Goal: Communication & Community: Participate in discussion

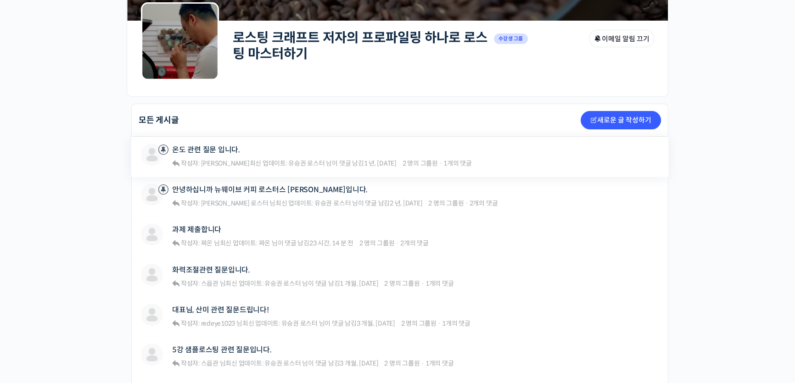
scroll to position [250, 0]
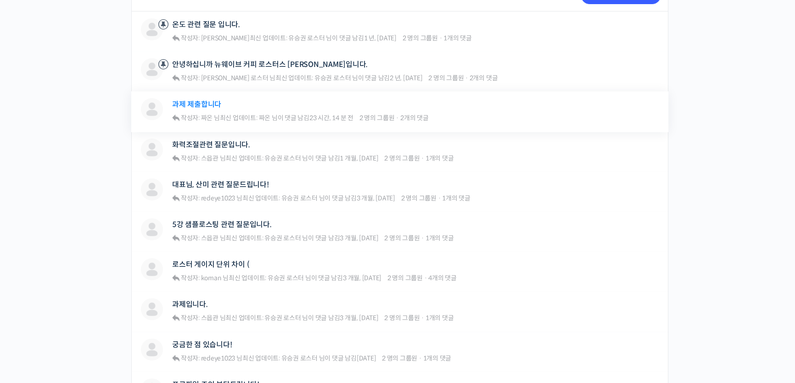
click at [188, 102] on link "과제 제출합니다" at bounding box center [196, 104] width 49 height 9
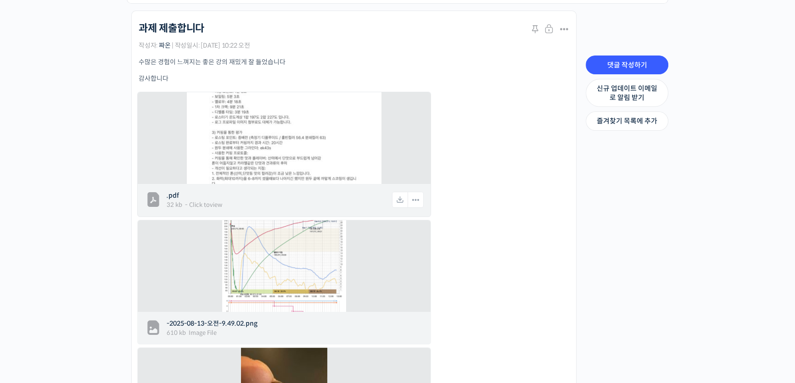
scroll to position [208, 0]
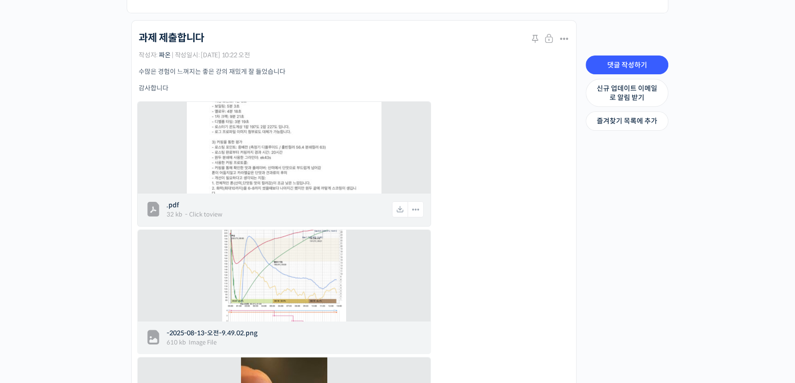
click at [258, 145] on img at bounding box center [284, 147] width 195 height 275
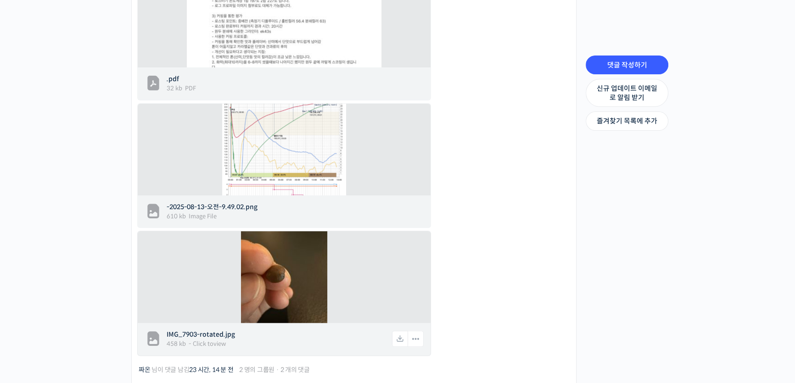
scroll to position [334, 0]
click at [273, 285] on img at bounding box center [284, 278] width 86 height 115
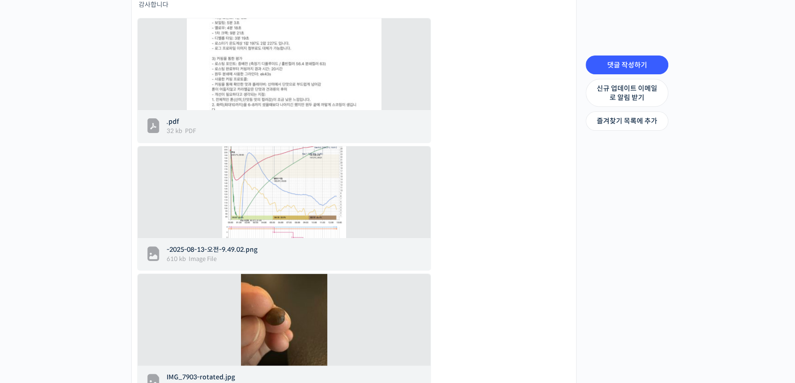
scroll to position [125, 0]
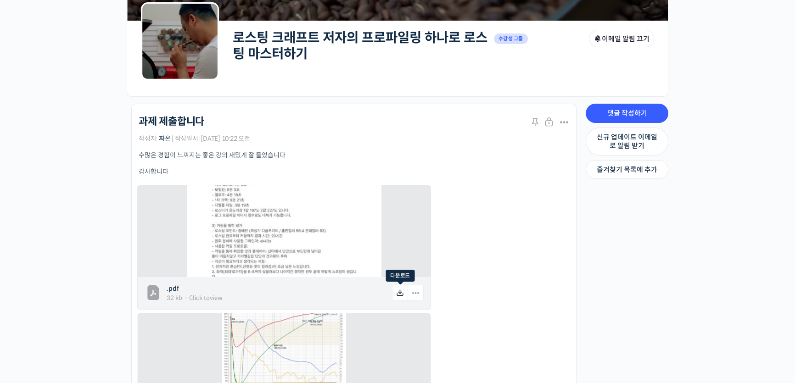
click at [398, 294] on icon at bounding box center [400, 293] width 16 height 16
click at [487, 247] on div "수많은 경험이 느껴지는 좋은 강의 재밌게 잘 들었습니다 감사합니다 .pdf 32 KB PDF - Click to view 다운로드 링크 복사하…" at bounding box center [354, 359] width 430 height 417
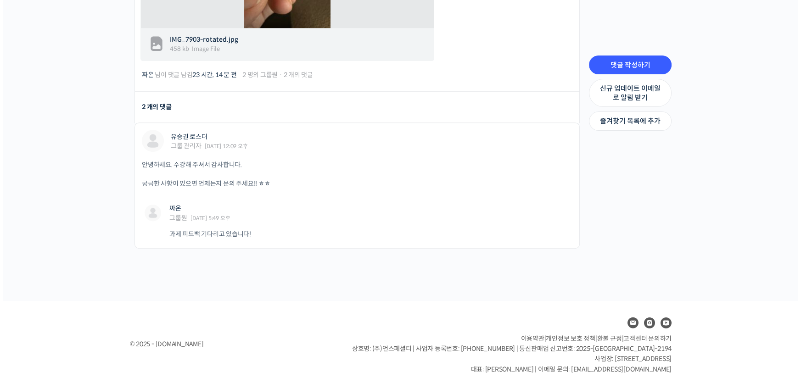
scroll to position [634, 0]
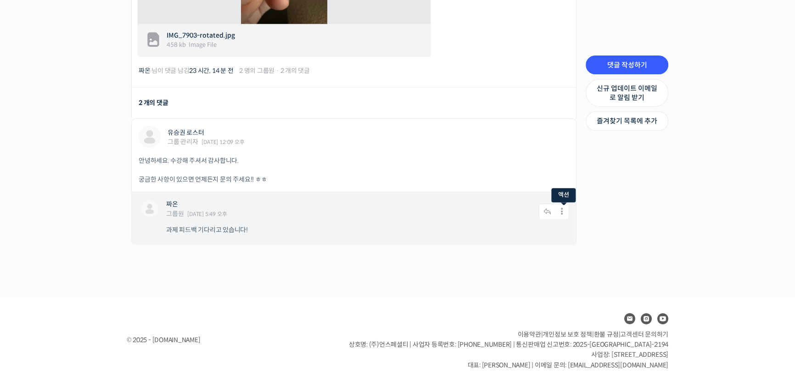
click at [560, 212] on icon at bounding box center [562, 212] width 14 height 16
click at [349, 226] on p "과제 피드백 기다리고 있습니다!" at bounding box center [363, 230] width 394 height 9
click at [204, 221] on div "짜온 그룹원 2025년 08월 14일 5:49 오후 댓글 작성하기 수정하기 | Move | Split | 스팸 처리" at bounding box center [354, 212] width 430 height 23
click at [546, 207] on link "댓글 작성하기" at bounding box center [548, 212] width 16 height 10
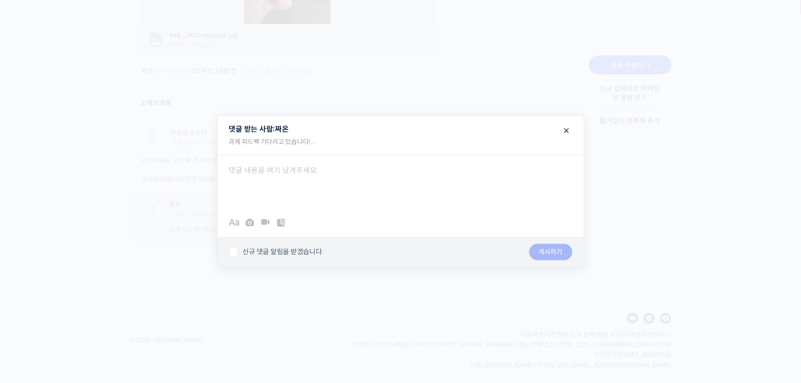
click at [332, 176] on div at bounding box center [401, 182] width 366 height 55
click at [571, 128] on span at bounding box center [566, 130] width 11 height 16
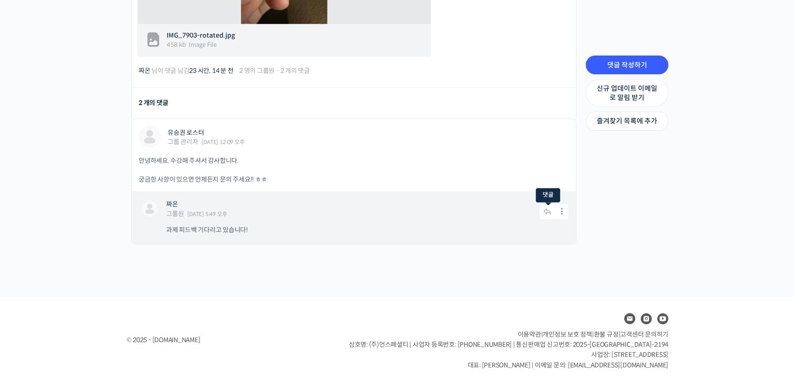
click at [548, 212] on icon at bounding box center [547, 212] width 17 height 16
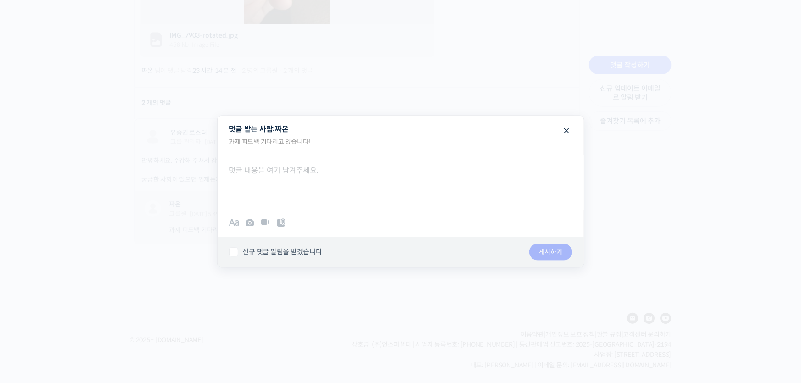
click at [335, 190] on div at bounding box center [401, 182] width 366 height 55
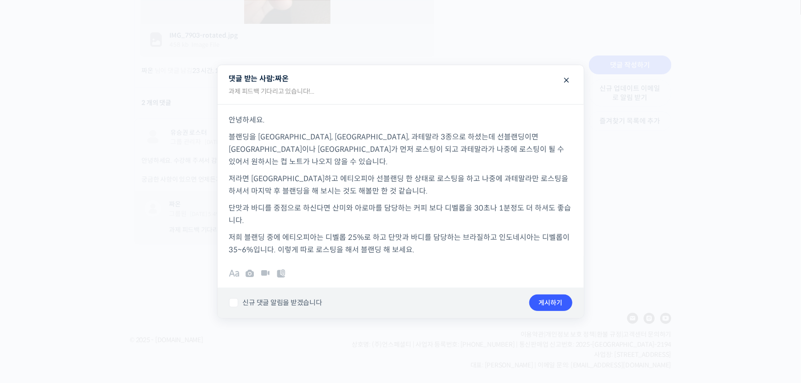
click at [286, 126] on p "안녕하세요." at bounding box center [400, 120] width 343 height 12
click at [229, 176] on p "저라면 브라질하고 에티오피아 선블랜딩 한 상태로 로스팅을 하고 나중에 과테말라만 로스팅을 하셔서 마지막 후 블랜딩을 해 보시는 것도 해볼만 한…" at bounding box center [400, 185] width 343 height 25
click at [442, 248] on p "---저희 블랜딩 중에 에티오피아는 디벨롭 25%로 하고 단맛과 바디를 담당하는 브라질하고 인도네시아는 디벨롭이 35~6%입니다. 이렇게 따로…" at bounding box center [400, 243] width 343 height 25
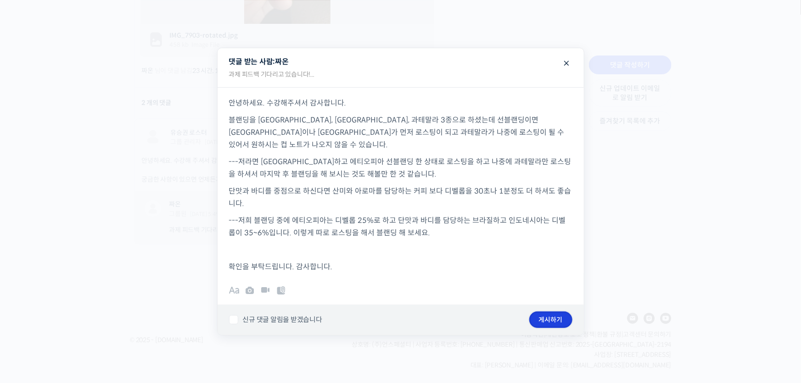
click at [564, 318] on button "게시하기" at bounding box center [550, 320] width 43 height 17
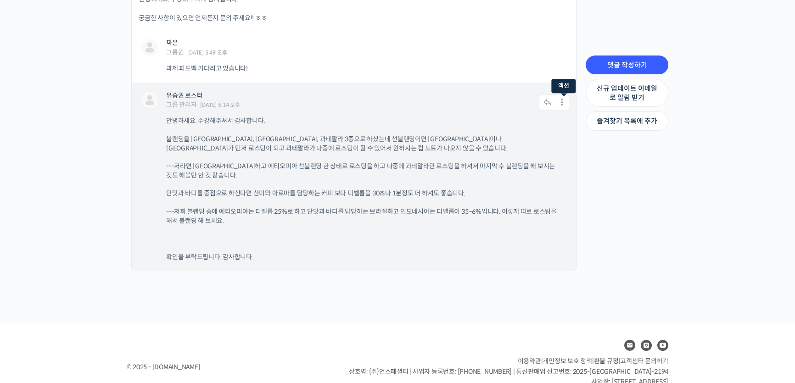
scroll to position [781, 0]
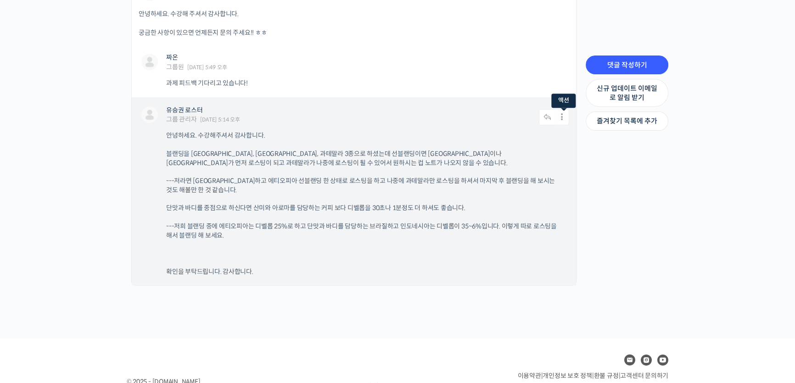
click at [560, 118] on icon at bounding box center [562, 117] width 14 height 16
click at [528, 74] on link "수정하기" at bounding box center [537, 75] width 70 height 17
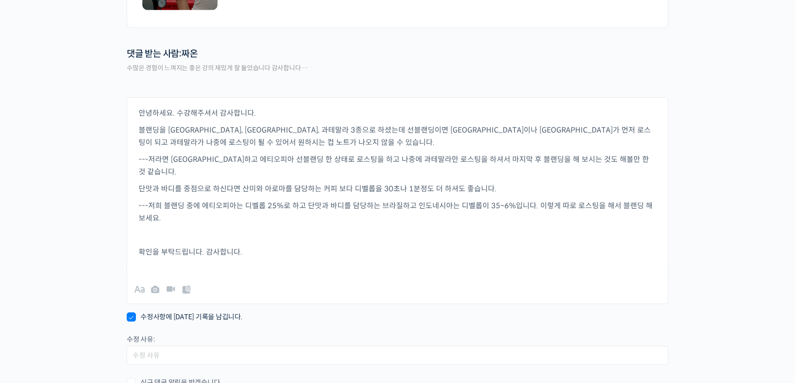
scroll to position [172, 0]
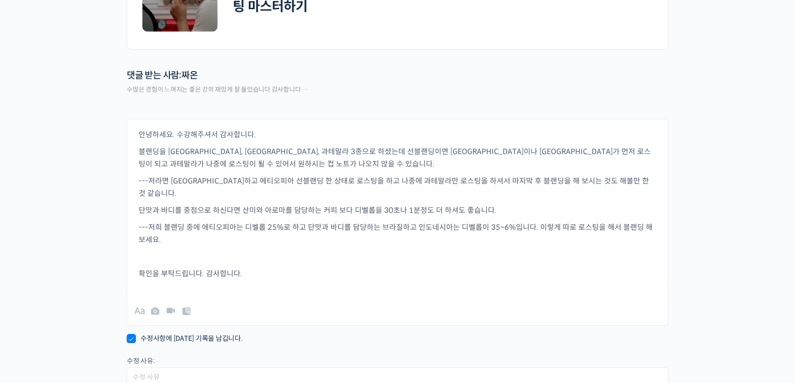
drag, startPoint x: 267, startPoint y: 230, endPoint x: 268, endPoint y: 240, distance: 10.6
click at [267, 231] on p "---저희 블랜딩 중에 에티오피아는 디벨롭 25%로 하고 단맛과 바디를 담당하는 브라질하고 인도네시아는 디벨롭이 35~6%입니다. 이렇게 따로…" at bounding box center [398, 233] width 518 height 25
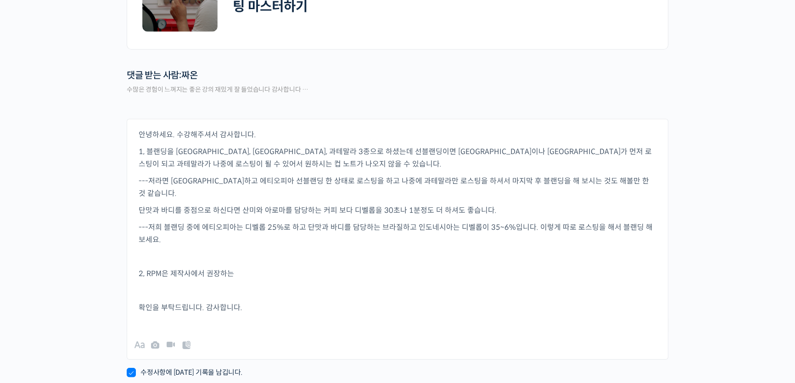
click at [767, 72] on div "로스팅 크래프트 저자의 프로파일링 하나로 로스팅 마스터하기 Private 수강생 그룹 그룹 관리자 이메일 알림 끄기 Private 수강생 그룹…" at bounding box center [397, 187] width 795 height 648
click at [241, 268] on p "2, RPM은 제작사에서 권장하는" at bounding box center [398, 274] width 518 height 12
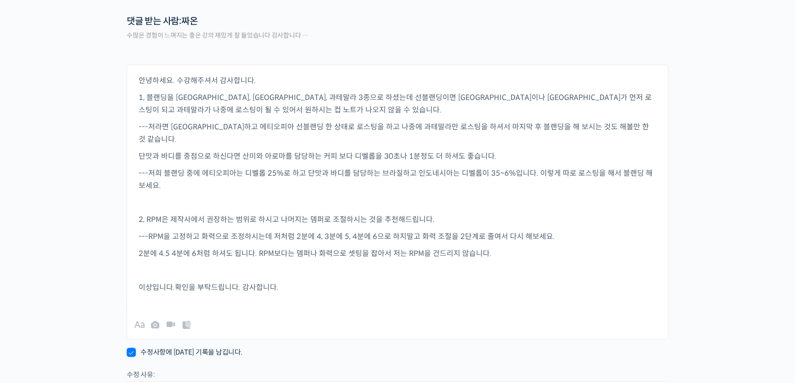
scroll to position [407, 0]
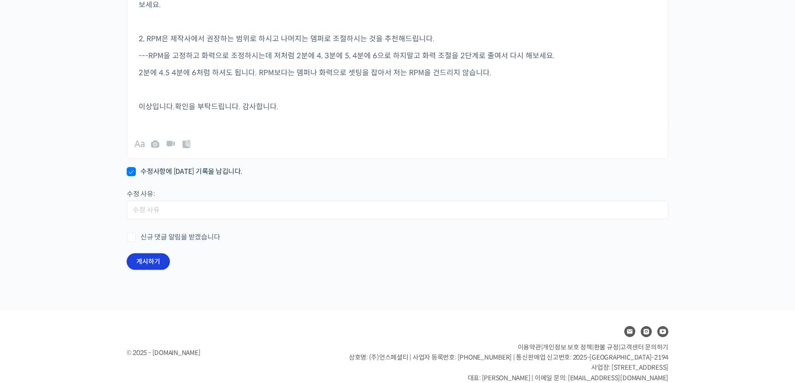
click at [158, 253] on button "게시하기" at bounding box center [148, 261] width 43 height 17
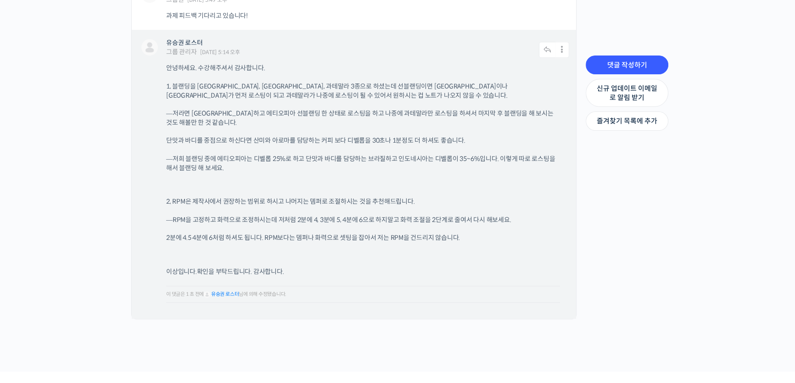
scroll to position [835, 0]
